Goal: Task Accomplishment & Management: Complete application form

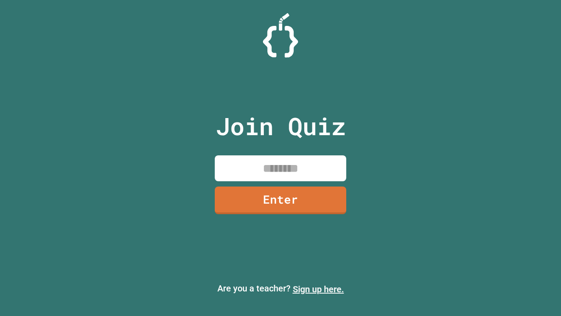
click at [318, 289] on link "Sign up here." at bounding box center [318, 289] width 51 height 11
